Goal: Information Seeking & Learning: Learn about a topic

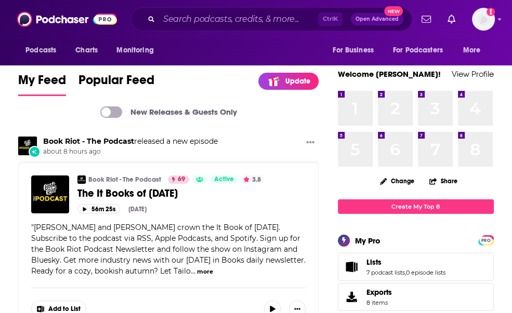
click at [185, 27] on div "Ctrl K Open Advanced New" at bounding box center [271, 19] width 282 height 24
click at [168, 19] on input "Search podcasts, credits, & more..." at bounding box center [238, 19] width 159 height 17
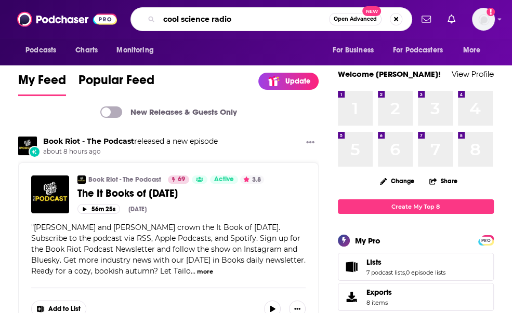
type input "cool science radio"
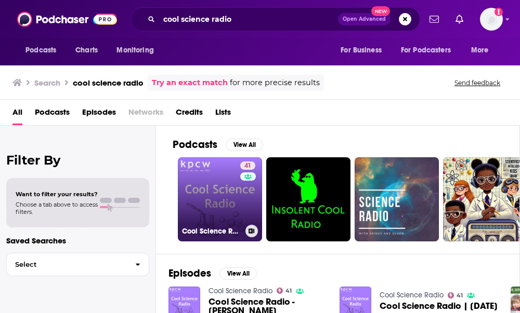
click at [225, 204] on link "41 Cool Science Radio" at bounding box center [220, 199] width 84 height 84
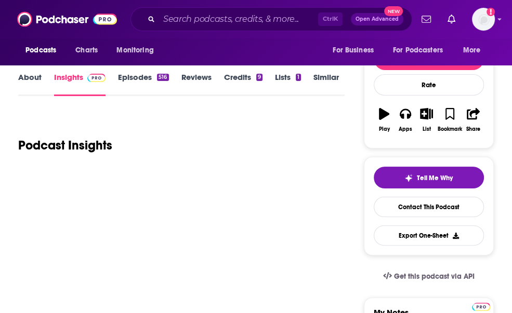
scroll to position [181, 0]
